Goal: Task Accomplishment & Management: Complete application form

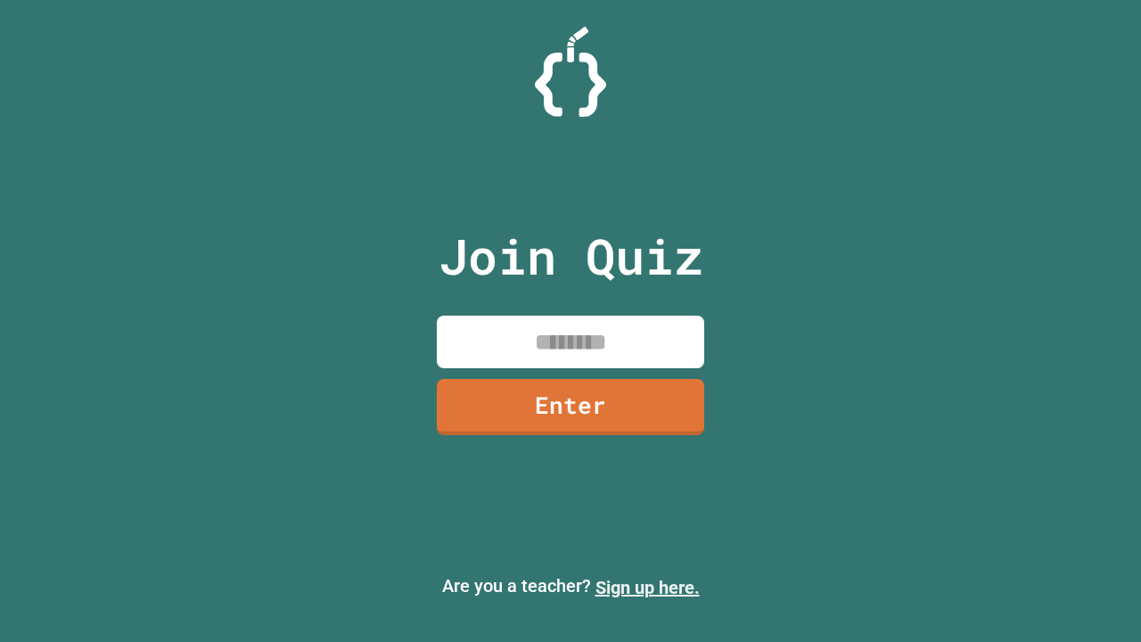
click at [647, 587] on link "Sign up here." at bounding box center [647, 587] width 104 height 21
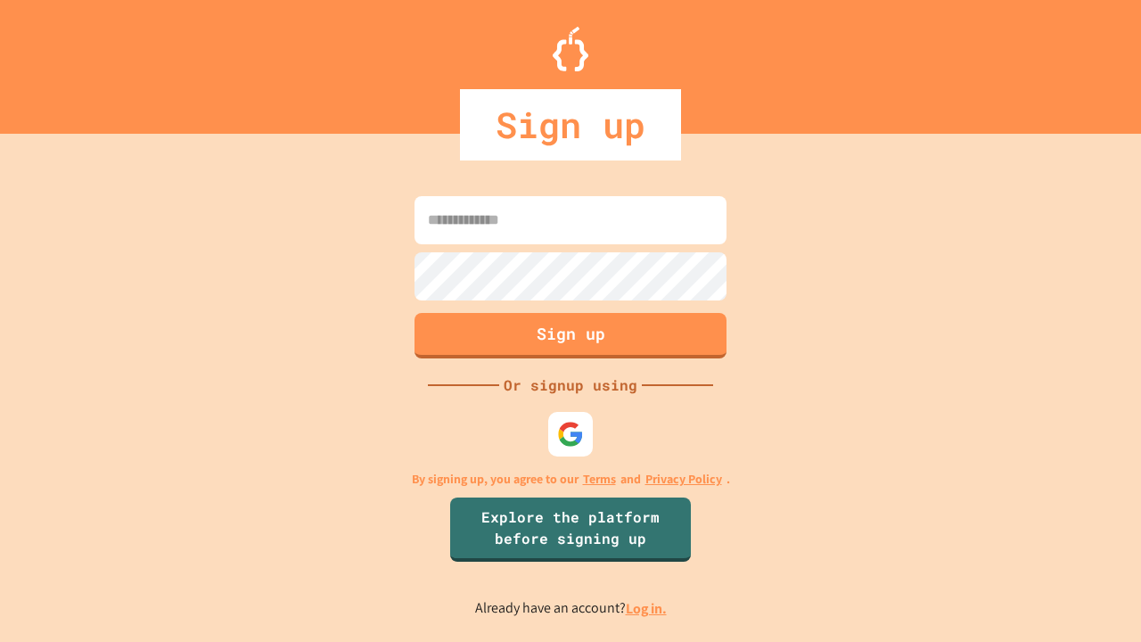
click at [647, 608] on link "Log in." at bounding box center [646, 608] width 41 height 19
